Goal: Navigation & Orientation: Find specific page/section

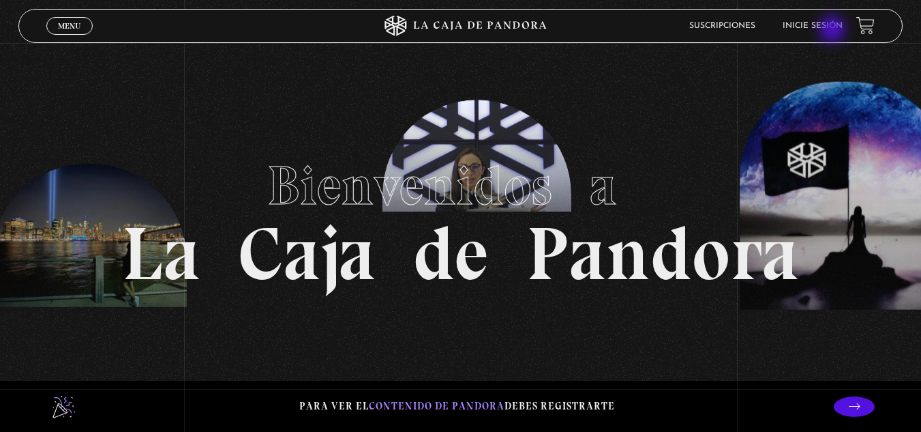
click at [834, 31] on li "Inicie sesión" at bounding box center [813, 25] width 60 height 21
click at [815, 28] on link "Inicie sesión" at bounding box center [813, 26] width 60 height 8
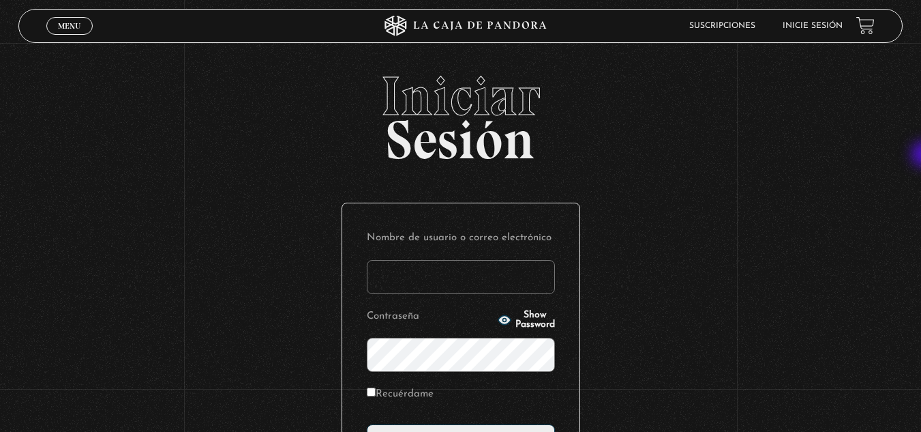
type input "indra.ugalde casares"
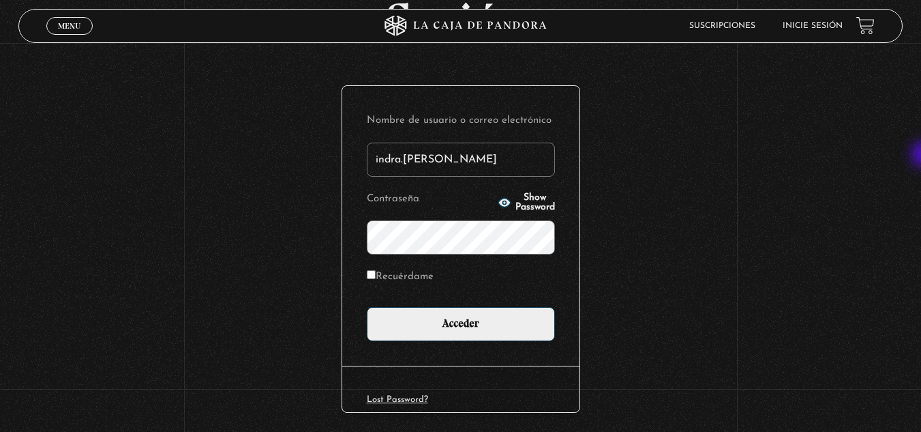
scroll to position [130, 0]
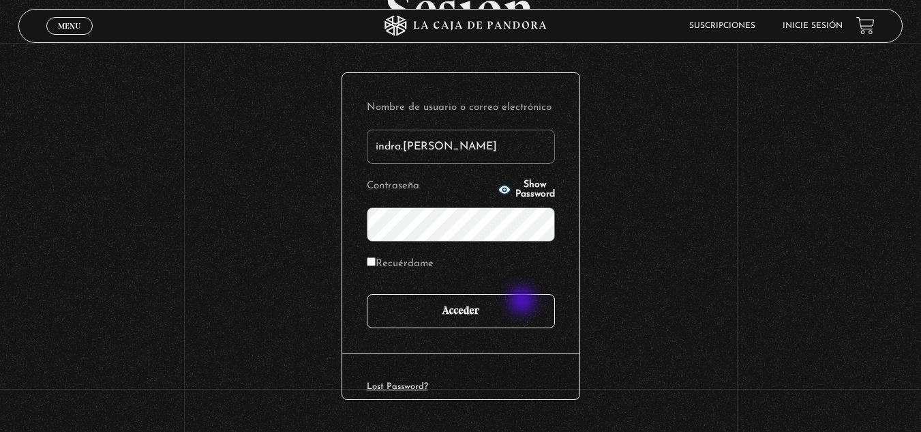
click at [524, 302] on input "Acceder" at bounding box center [461, 311] width 188 height 34
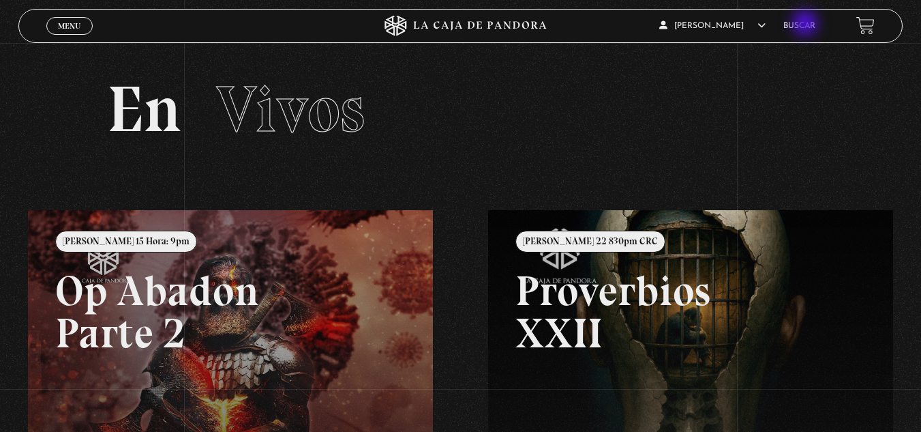
click at [807, 25] on link "Buscar" at bounding box center [799, 26] width 32 height 8
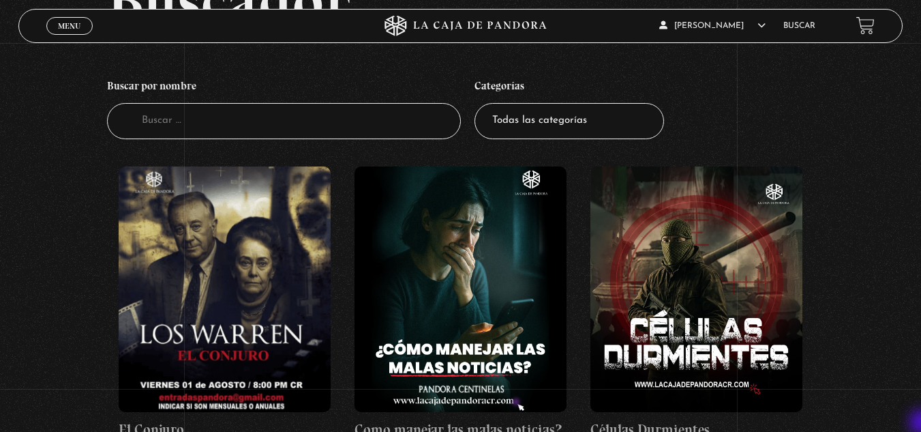
scroll to position [136, 0]
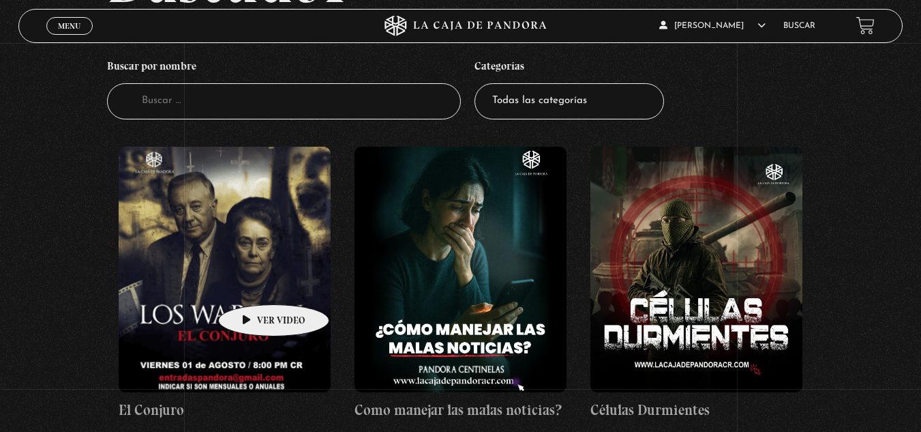
click at [252, 284] on figure at bounding box center [225, 269] width 212 height 245
